Goal: Find specific page/section: Find specific page/section

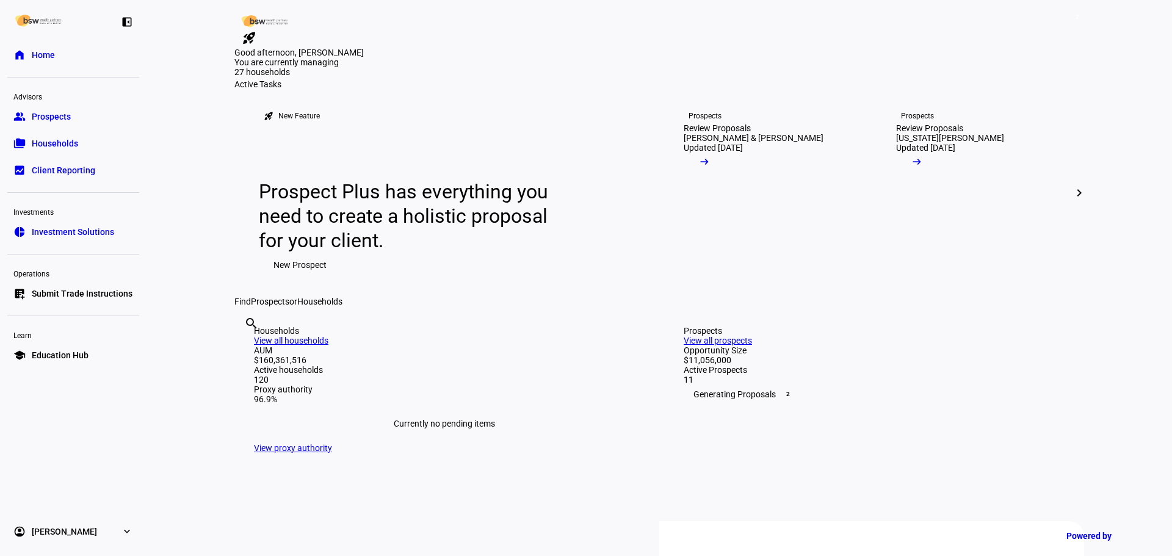
click at [247, 347] on input "text" at bounding box center [245, 340] width 2 height 15
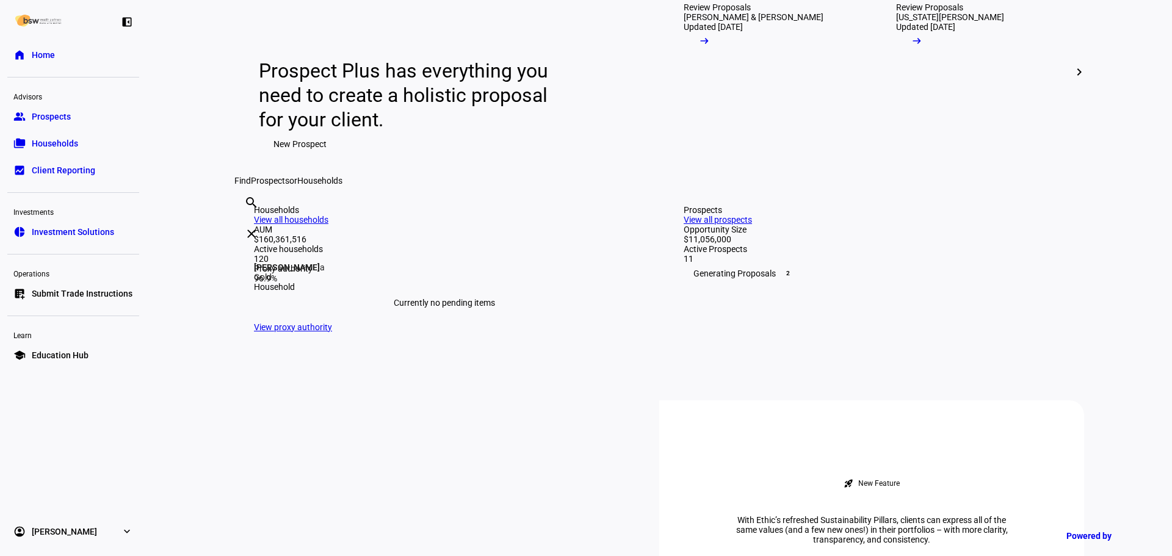
scroll to position [122, 0]
type input "[PERSON_NAME]"
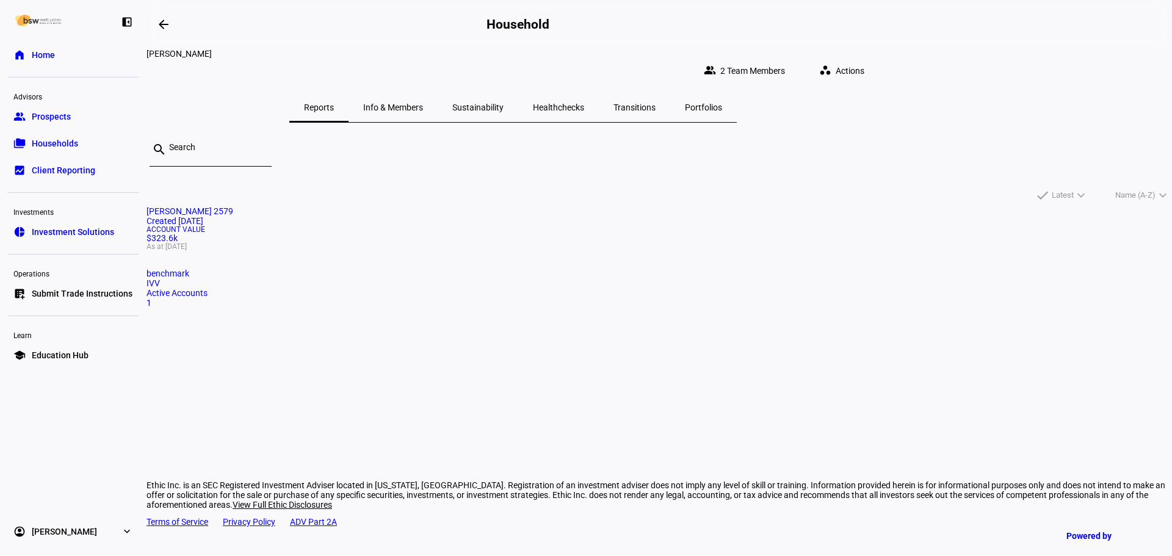
click at [233, 206] on span "[PERSON_NAME] 2579" at bounding box center [190, 211] width 87 height 10
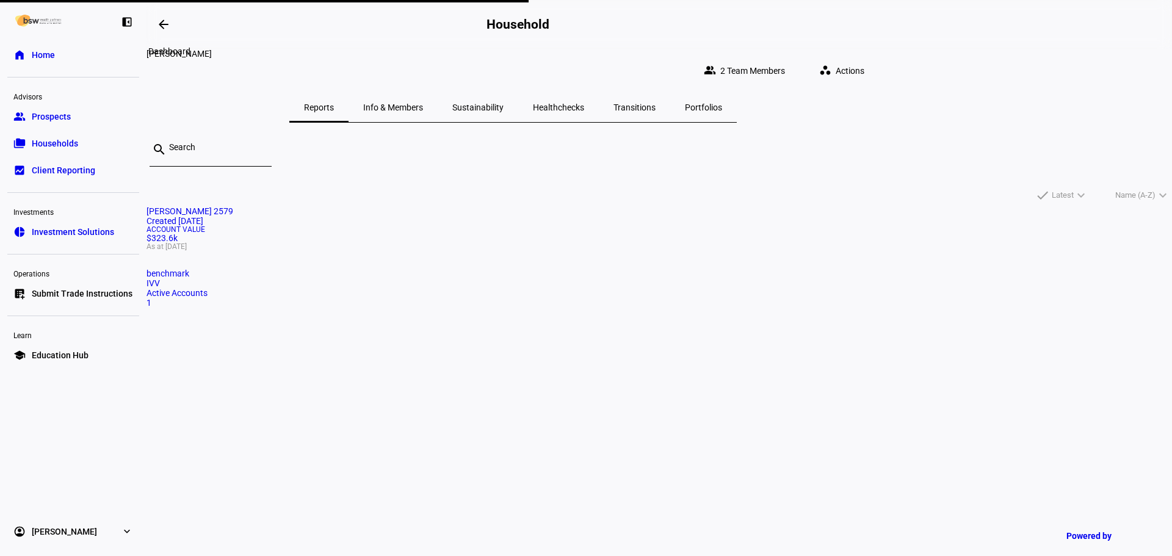
click at [167, 29] on mat-icon "arrow_backwards" at bounding box center [163, 24] width 15 height 15
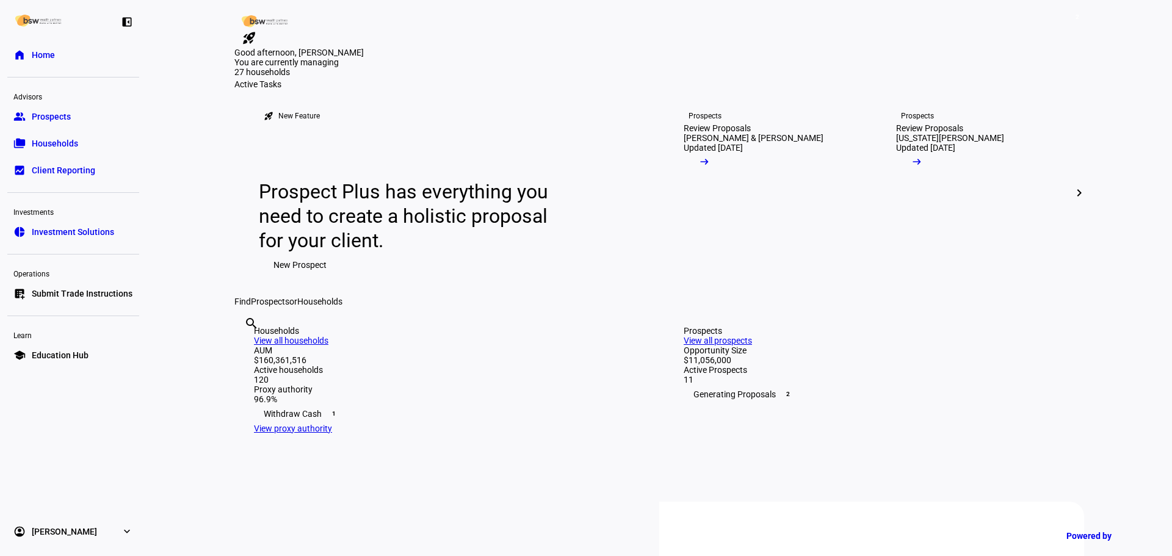
click at [247, 347] on input "text" at bounding box center [245, 340] width 2 height 15
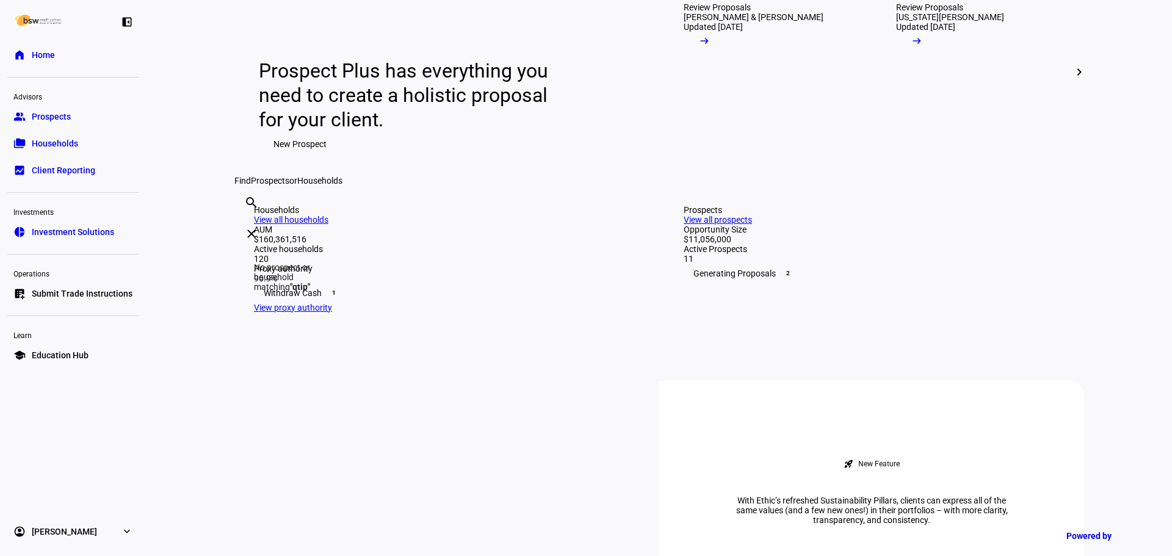
scroll to position [305, 0]
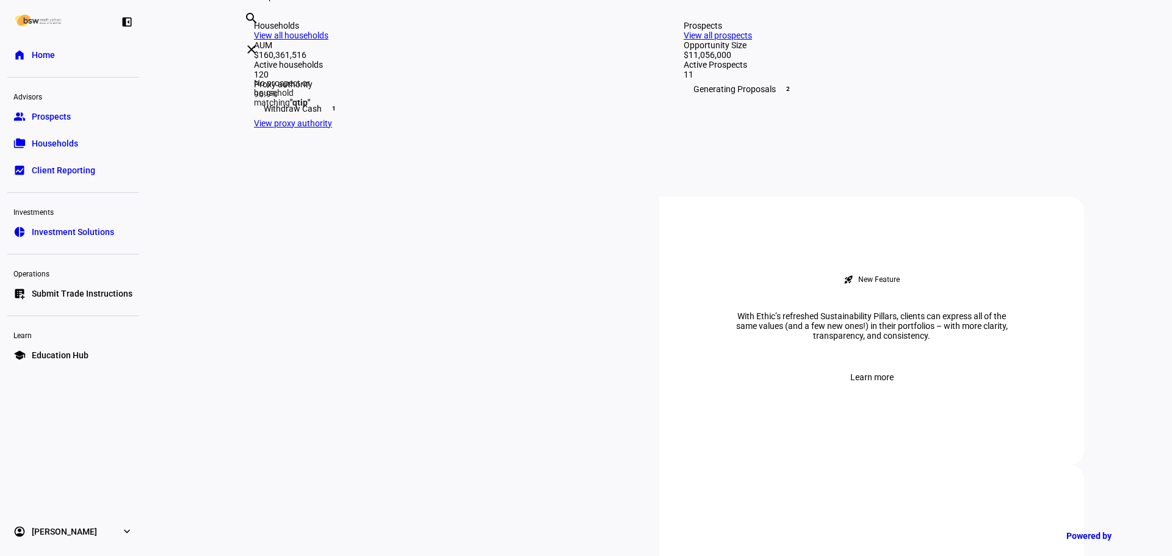
click at [247, 42] on input "qtip" at bounding box center [245, 34] width 2 height 15
type input ","
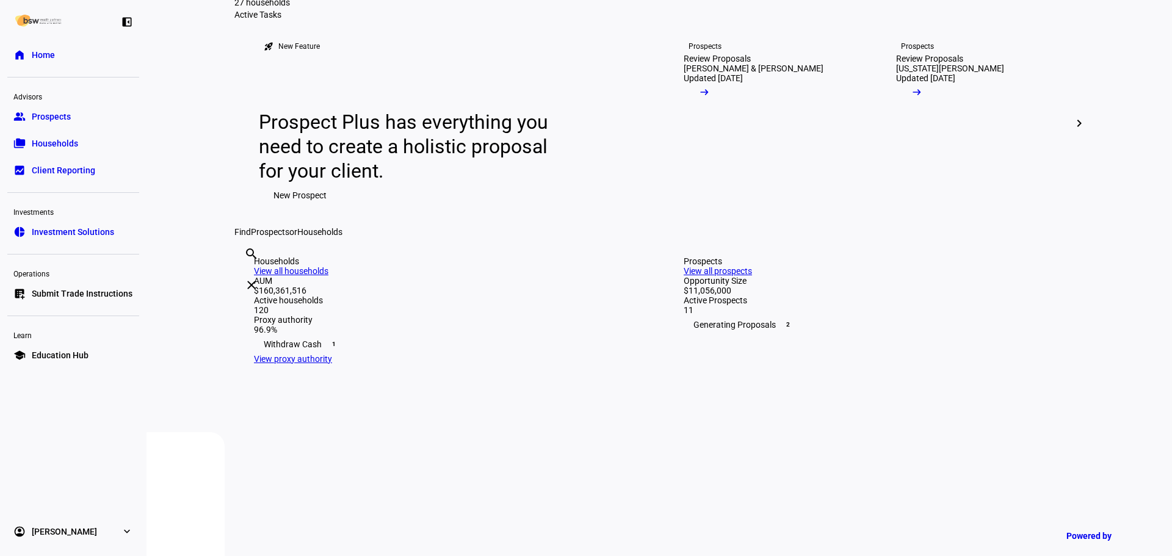
scroll to position [61, 0]
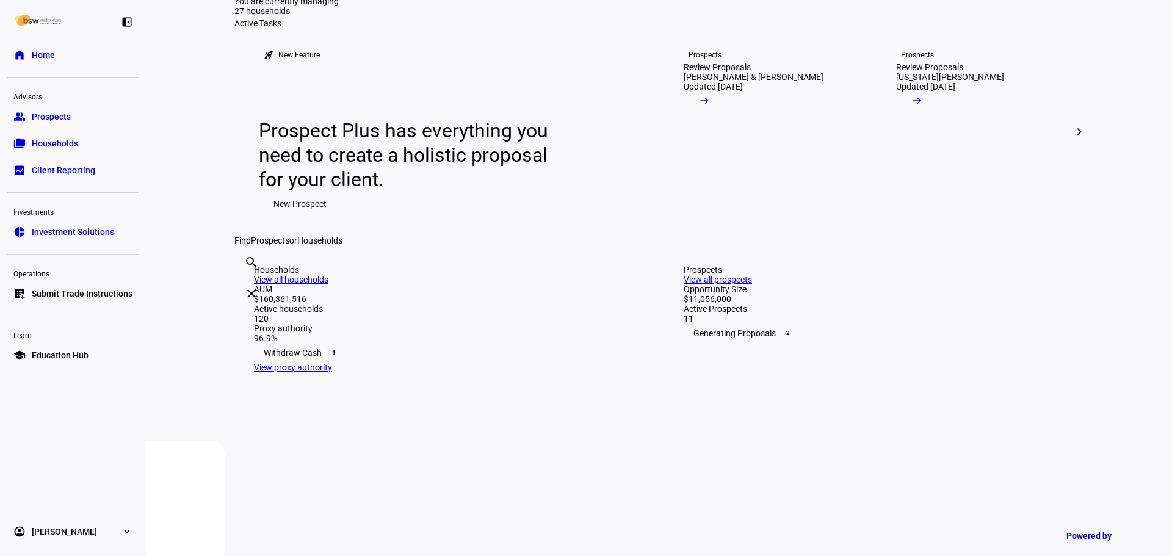
click at [247, 286] on input "gold" at bounding box center [245, 279] width 2 height 15
type input "g"
type input "gold"
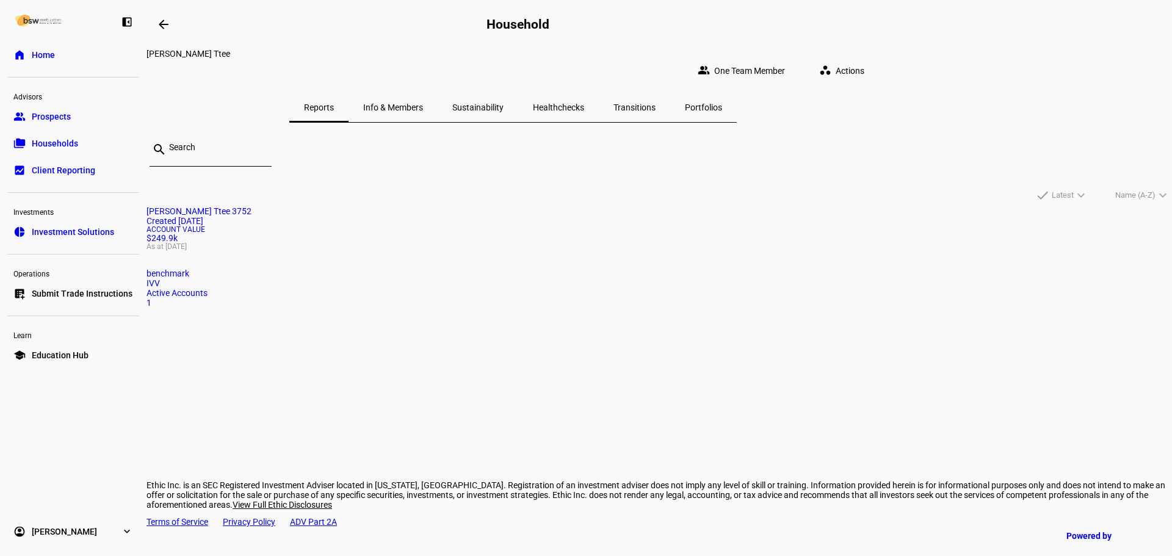
click at [481, 308] on mat-card "[PERSON_NAME] Ttee 3752 Created [DATE] Account Value $249.9k As at [DATE] bench…" at bounding box center [660, 256] width 1026 height 101
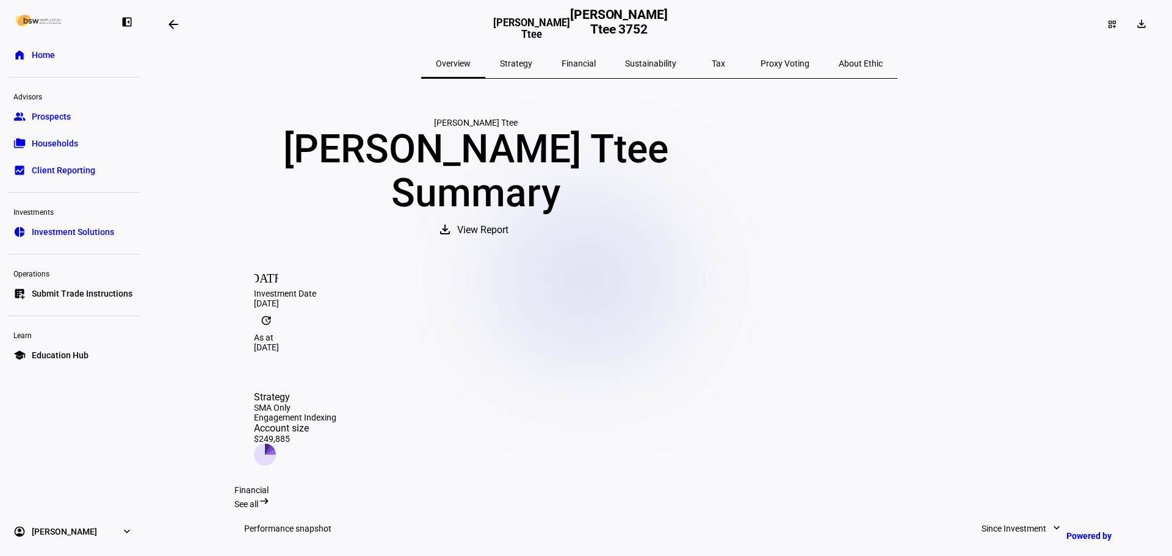
click at [532, 53] on span "Strategy" at bounding box center [516, 63] width 32 height 29
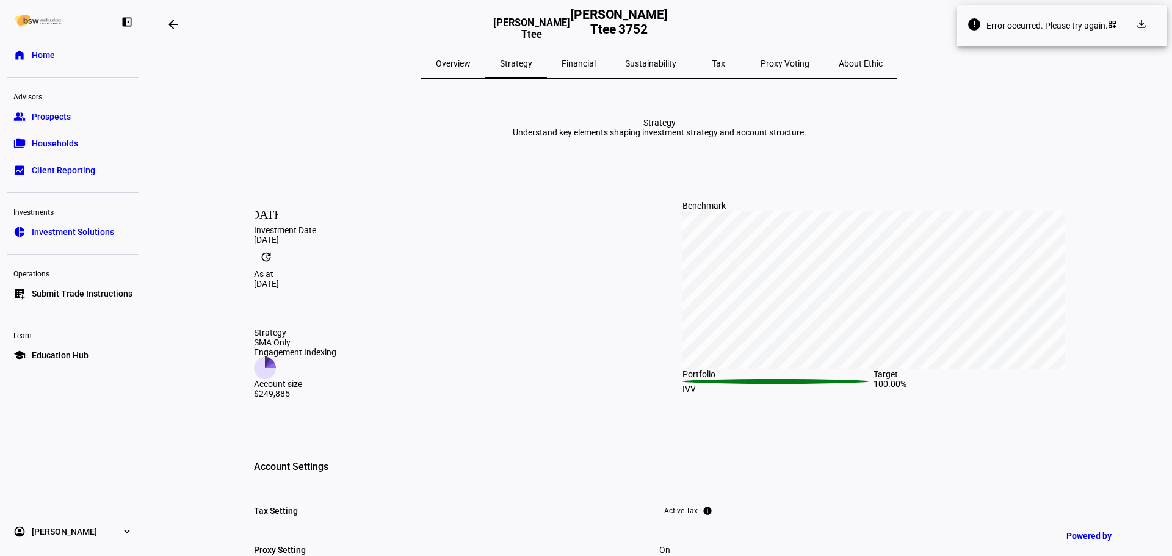
click at [52, 52] on span "Home" at bounding box center [43, 55] width 23 height 12
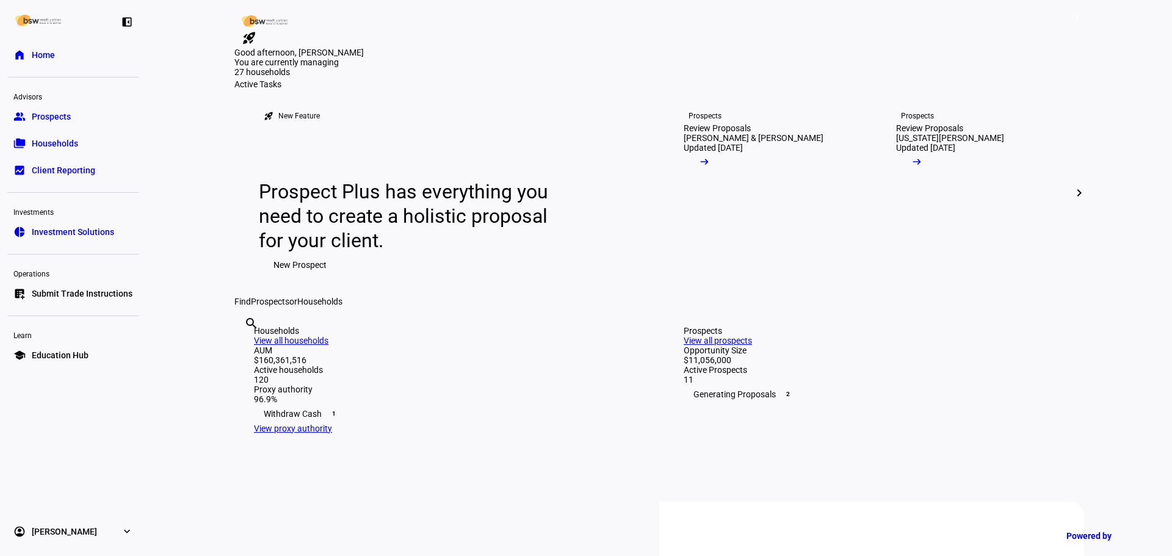
click at [254, 374] on div "search clear" at bounding box center [244, 340] width 20 height 67
click at [247, 347] on input "text" at bounding box center [245, 340] width 2 height 15
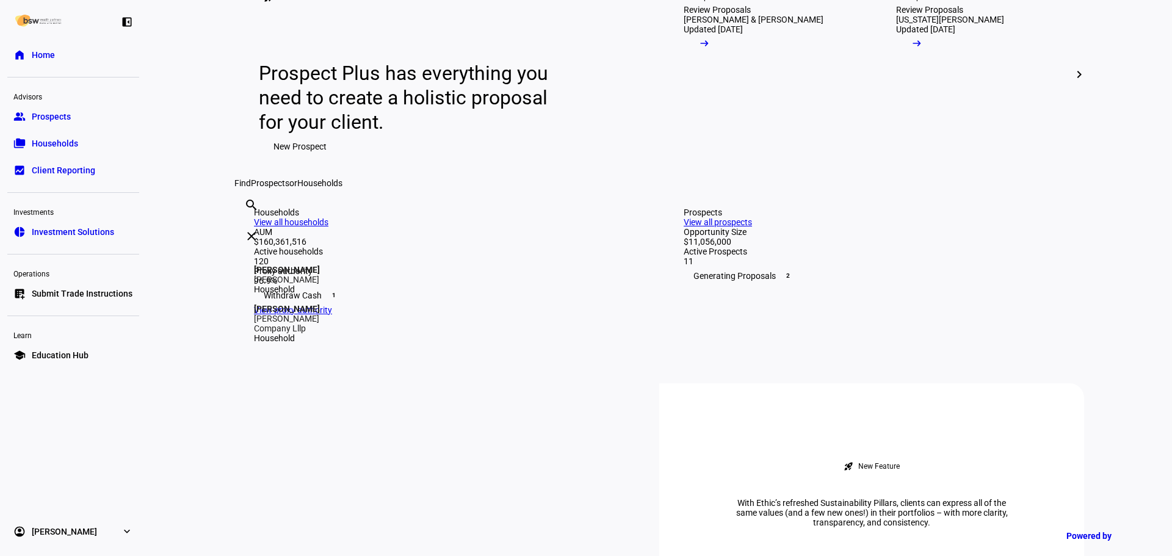
scroll to position [122, 0]
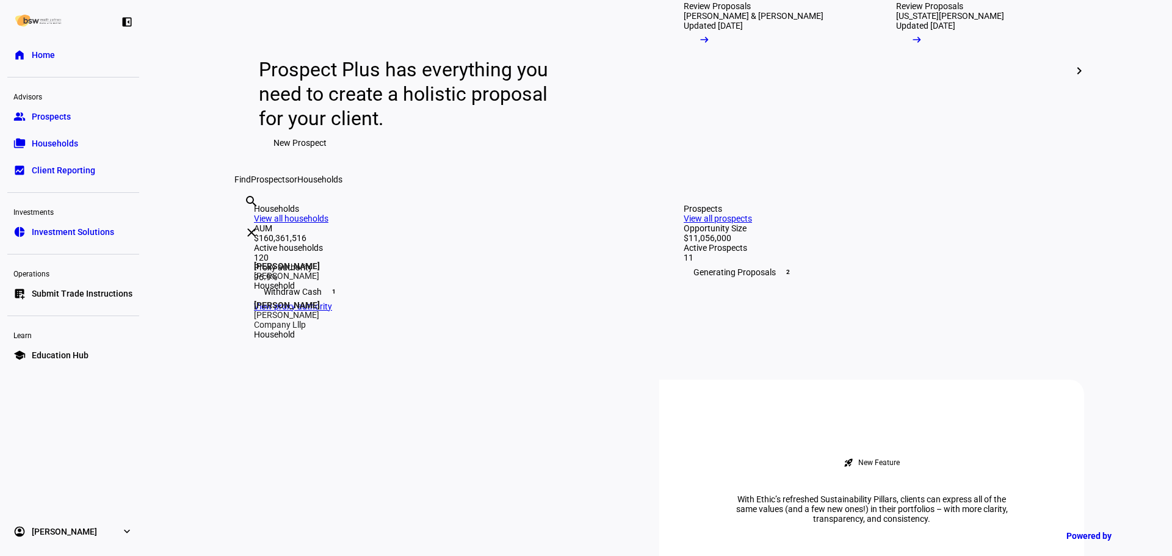
type input "[PERSON_NAME]"
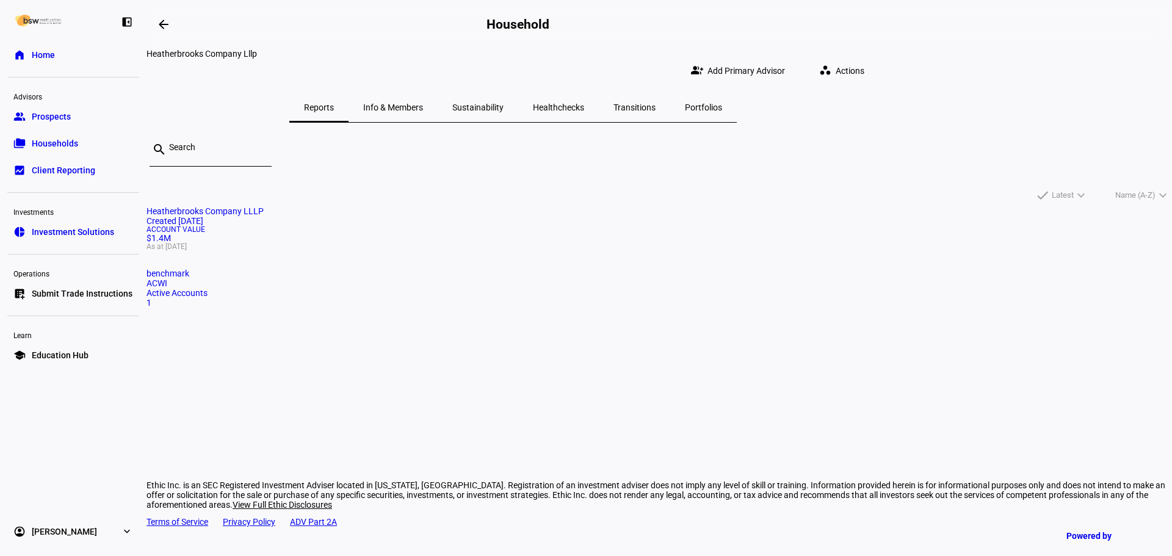
click at [432, 226] on mat-card-title "Heatherbrooks Company LLLP Created [DATE]" at bounding box center [660, 216] width 1026 height 20
